Goal: Transaction & Acquisition: Purchase product/service

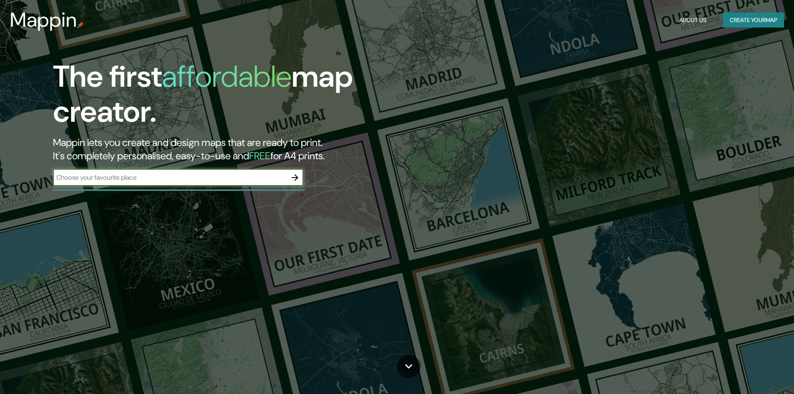
click at [161, 177] on input "text" at bounding box center [170, 178] width 234 height 10
click at [238, 181] on input "text" at bounding box center [170, 178] width 234 height 10
type input "santiago"
click at [296, 177] on icon "button" at bounding box center [295, 178] width 10 height 10
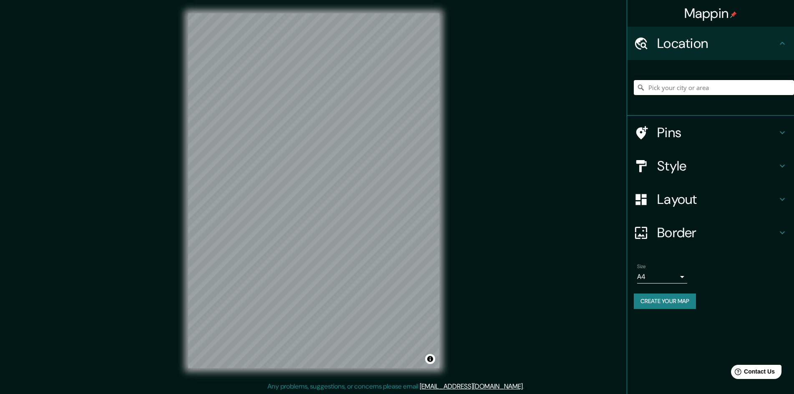
click at [666, 88] on input "Pick your city or area" at bounding box center [714, 87] width 160 height 15
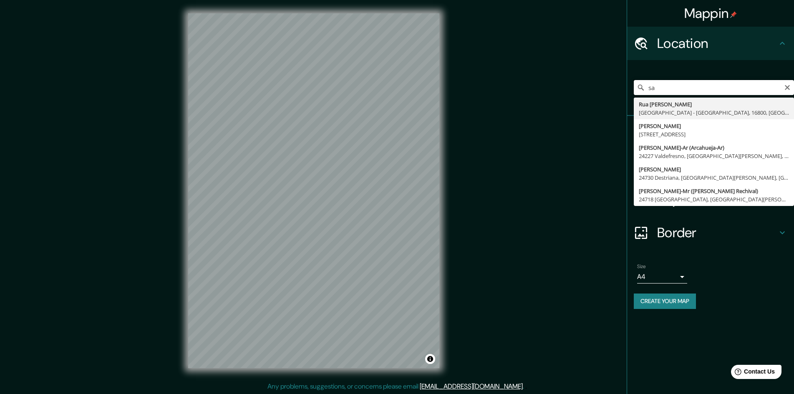
type input "s"
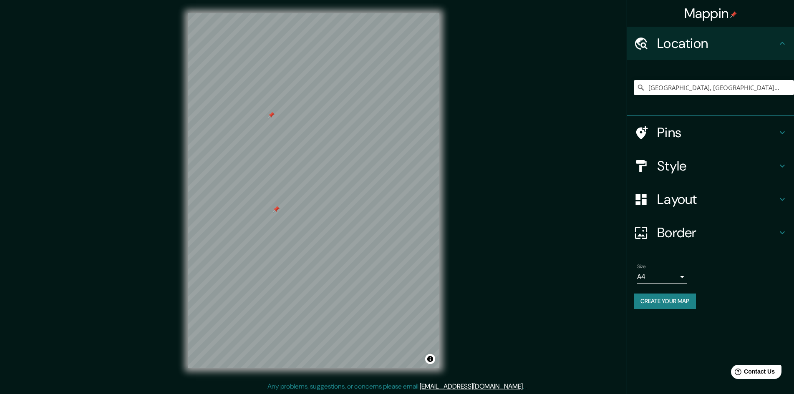
click at [666, 139] on h4 "Pins" at bounding box center [717, 132] width 120 height 17
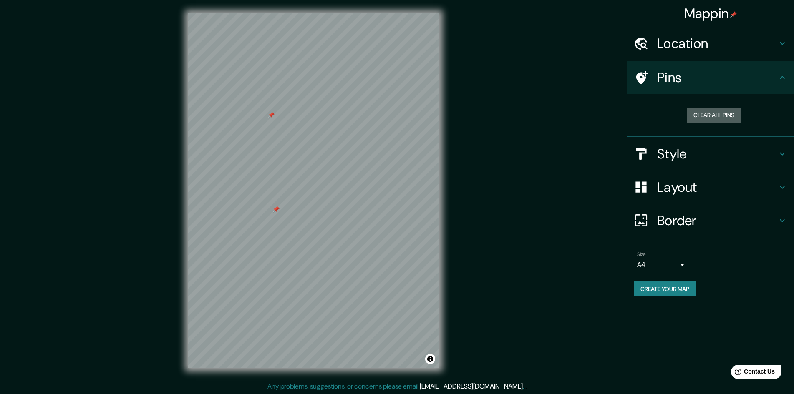
click at [703, 118] on button "Clear all pins" at bounding box center [714, 115] width 54 height 15
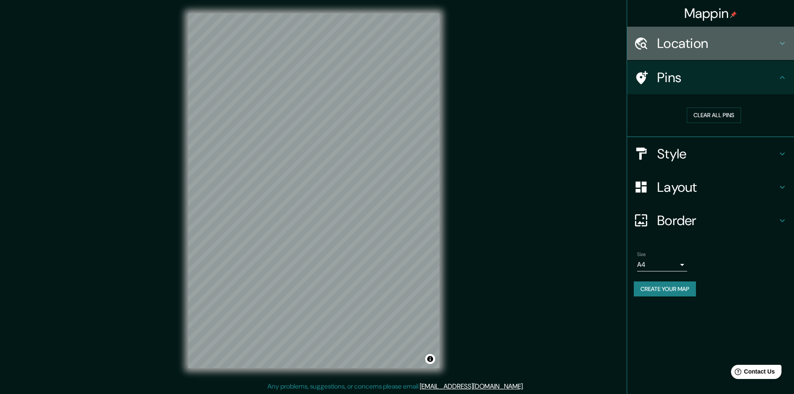
click at [690, 35] on h4 "Location" at bounding box center [717, 43] width 120 height 17
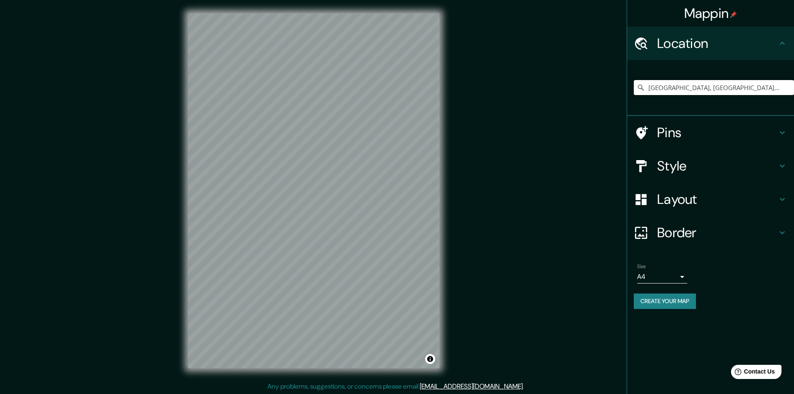
click at [690, 81] on input "[GEOGRAPHIC_DATA], [GEOGRAPHIC_DATA][PERSON_NAME], [GEOGRAPHIC_DATA]" at bounding box center [714, 87] width 160 height 15
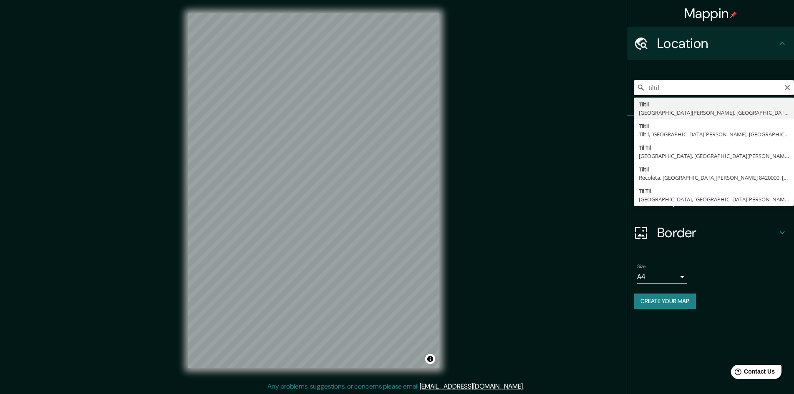
type input "Tiltil, [GEOGRAPHIC_DATA][PERSON_NAME], [GEOGRAPHIC_DATA]"
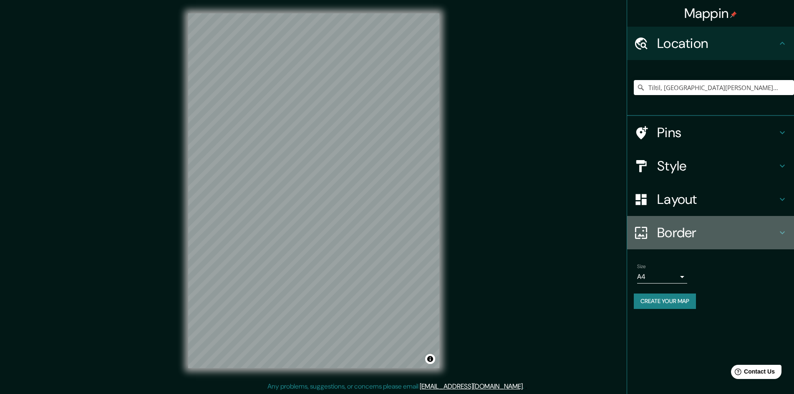
click at [719, 238] on h4 "Border" at bounding box center [717, 233] width 120 height 17
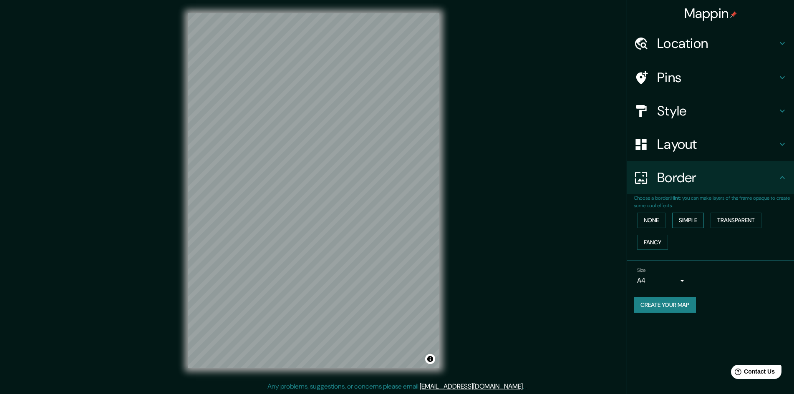
click at [688, 220] on button "Simple" at bounding box center [688, 220] width 32 height 15
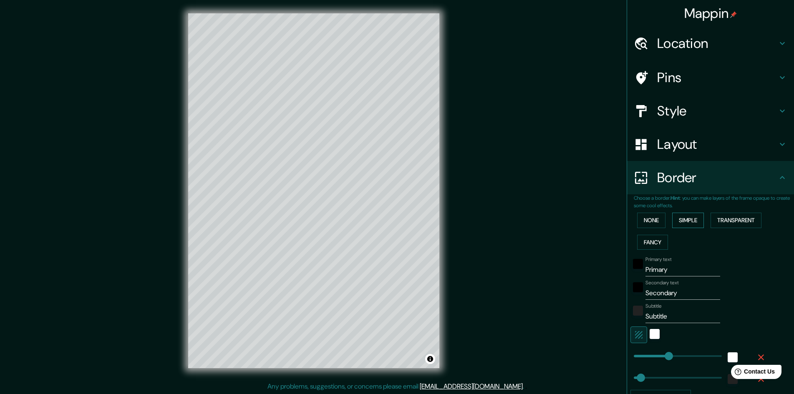
click at [688, 220] on button "Simple" at bounding box center [688, 220] width 32 height 15
type input "241"
type input "48"
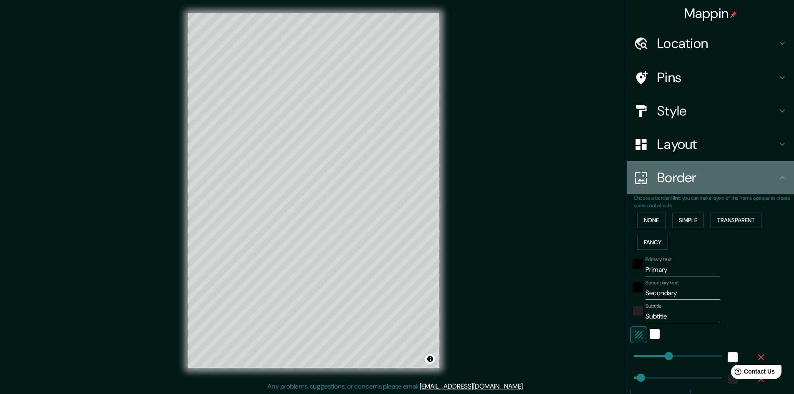
click at [711, 172] on h4 "Border" at bounding box center [717, 177] width 120 height 17
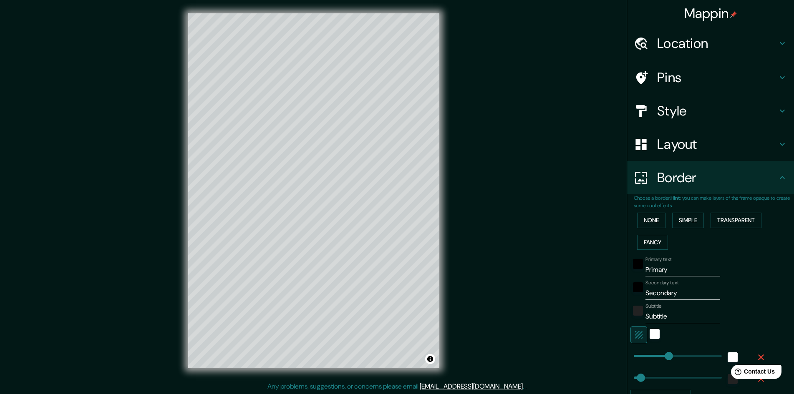
click at [710, 145] on h4 "Layout" at bounding box center [717, 144] width 120 height 17
type input "241"
type input "48"
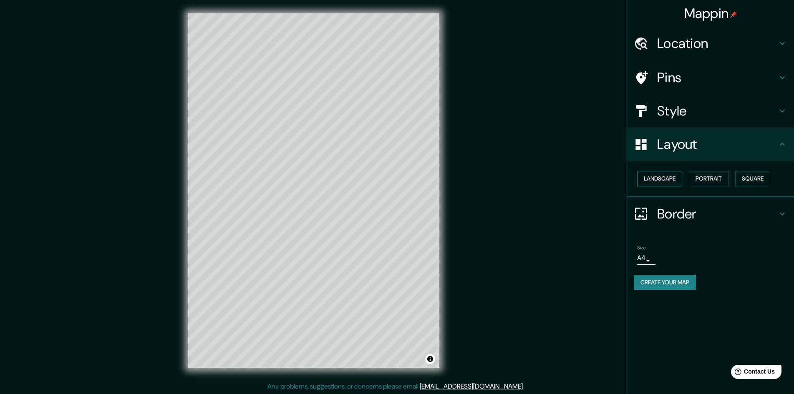
click at [676, 179] on button "Landscape" at bounding box center [659, 178] width 45 height 15
